Goal: Information Seeking & Learning: Learn about a topic

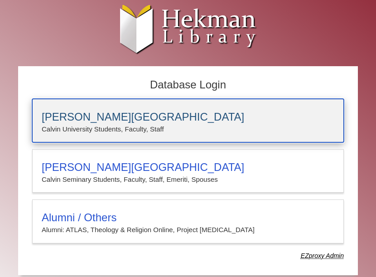
click at [96, 128] on p "Calvin University Students, Faculty, Staff" at bounding box center [188, 129] width 293 height 12
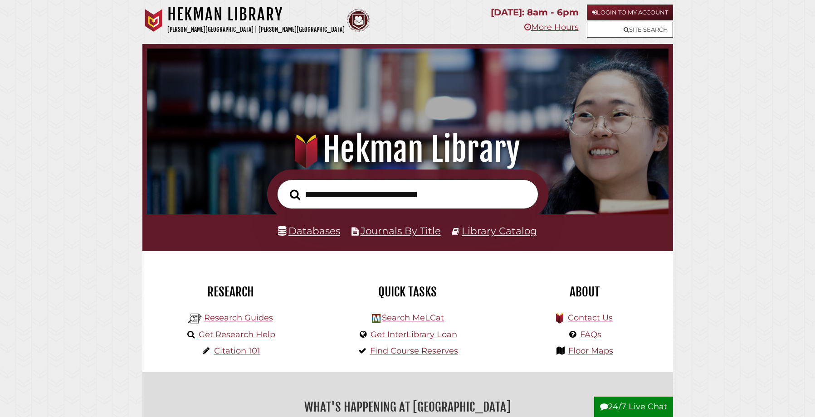
scroll to position [172, 517]
click at [307, 235] on link "Databases" at bounding box center [309, 231] width 62 height 12
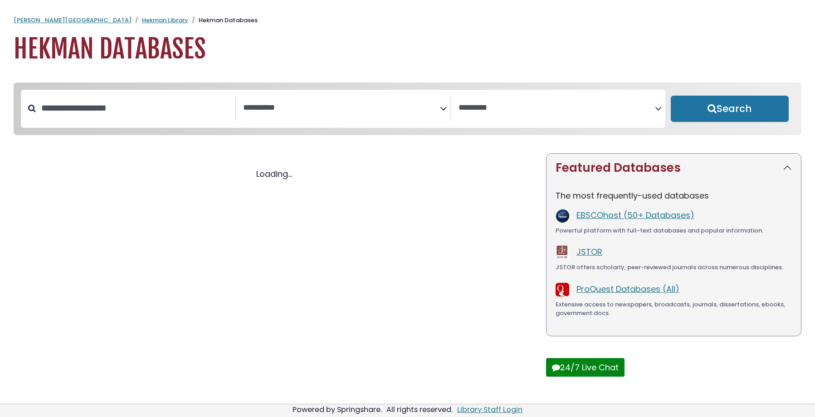
select select "Database Subject Filter"
select select "Database Vendors Filter"
select select "Database Subject Filter"
select select "Database Vendors Filter"
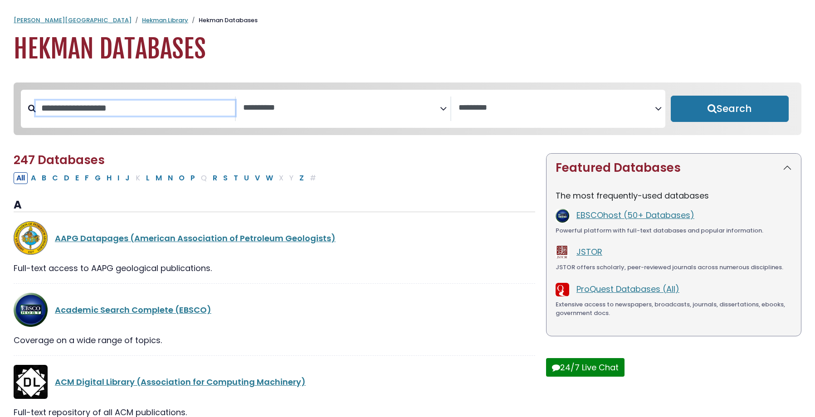
click at [97, 108] on input "Search database by title or keyword" at bounding box center [135, 108] width 199 height 15
type input "*****"
click at [671, 96] on button "Search" at bounding box center [730, 109] width 118 height 26
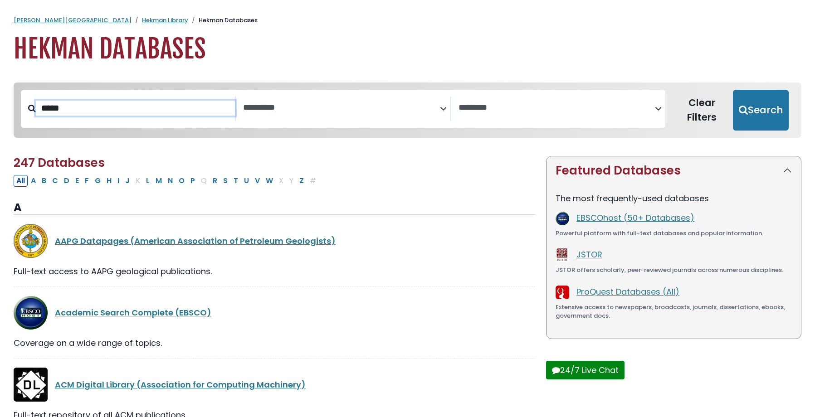
select select "Database Subject Filter"
select select "Database Vendors Filter"
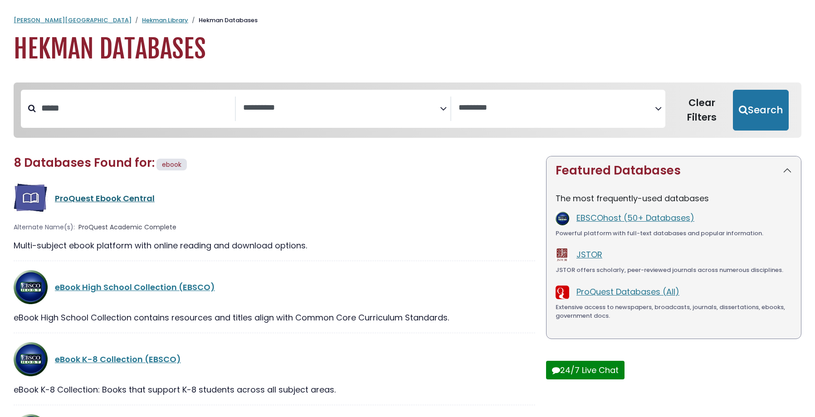
click at [73, 200] on link "ProQuest Ebook Central" at bounding box center [105, 198] width 100 height 11
